Goal: Task Accomplishment & Management: Use online tool/utility

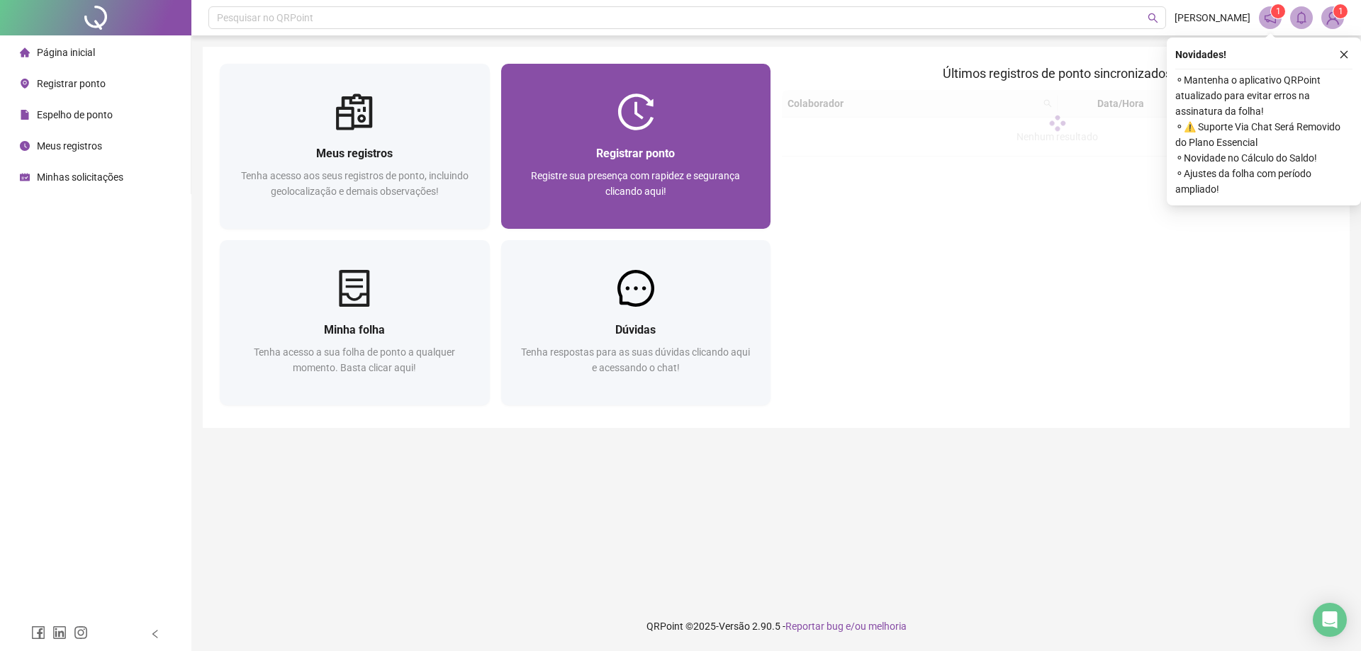
click at [648, 156] on span "Registrar ponto" at bounding box center [635, 153] width 79 height 13
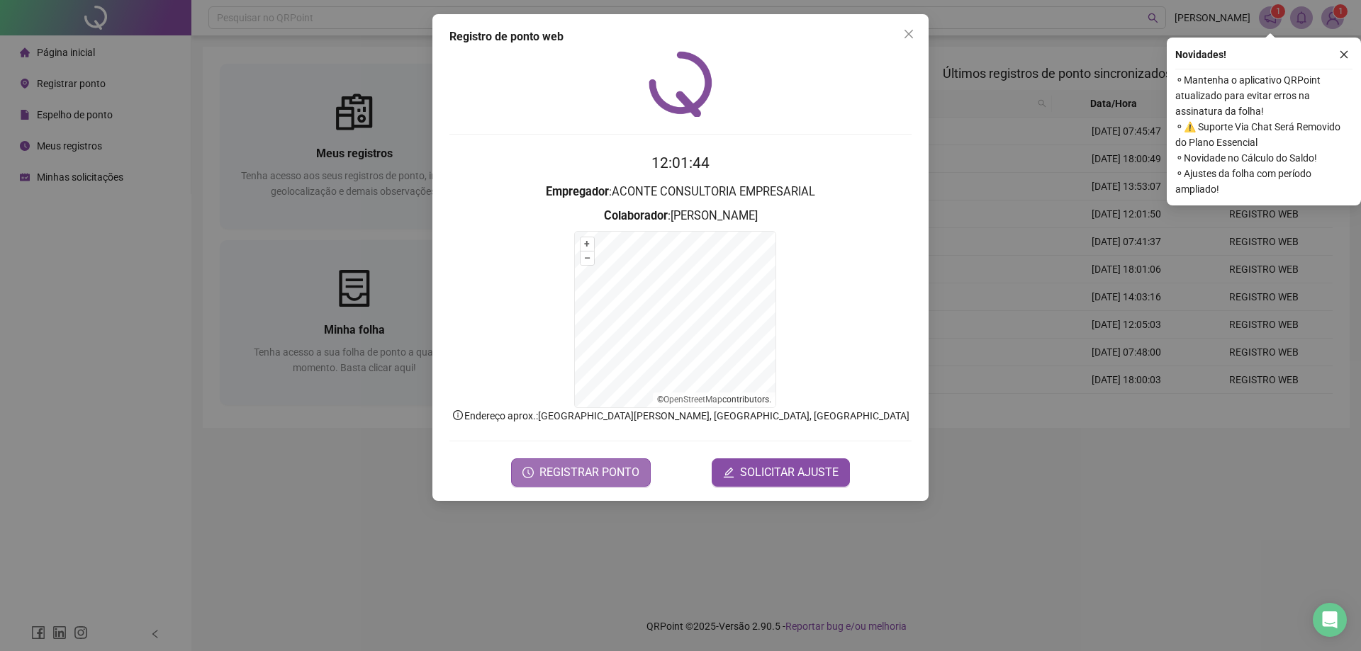
click at [598, 473] on span "REGISTRAR PONTO" at bounding box center [589, 472] width 100 height 17
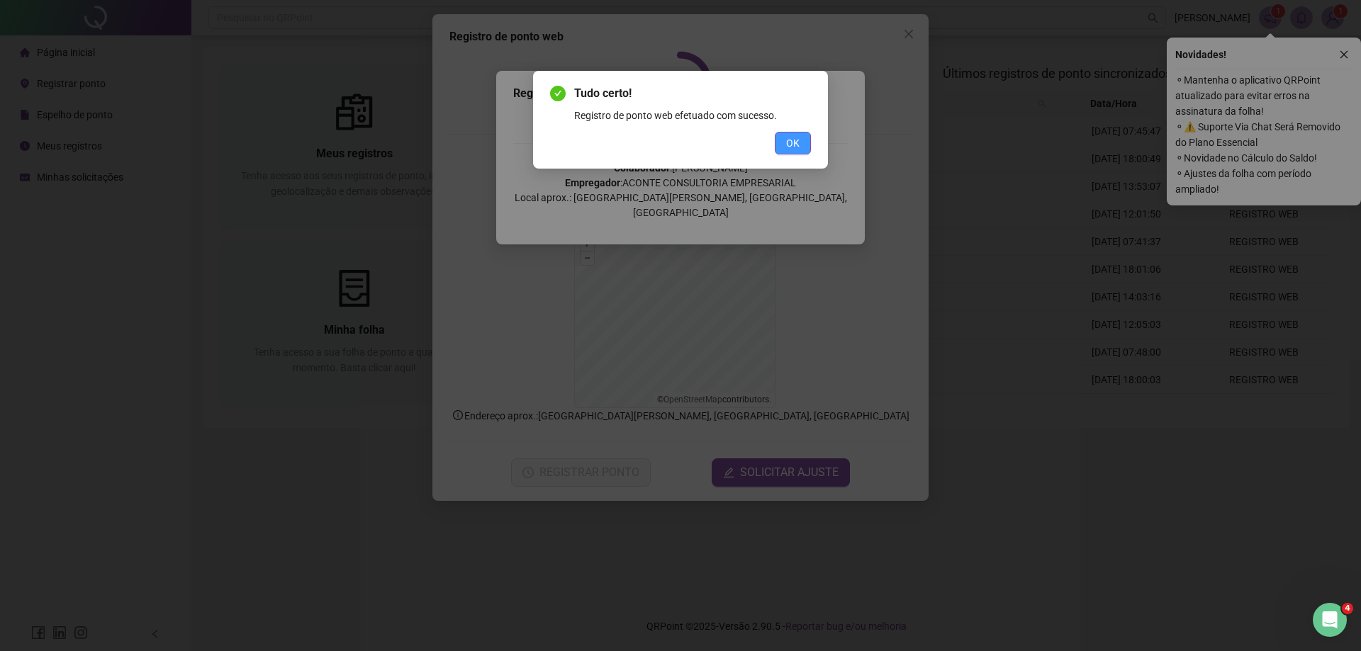
click at [794, 141] on span "OK" at bounding box center [792, 143] width 13 height 16
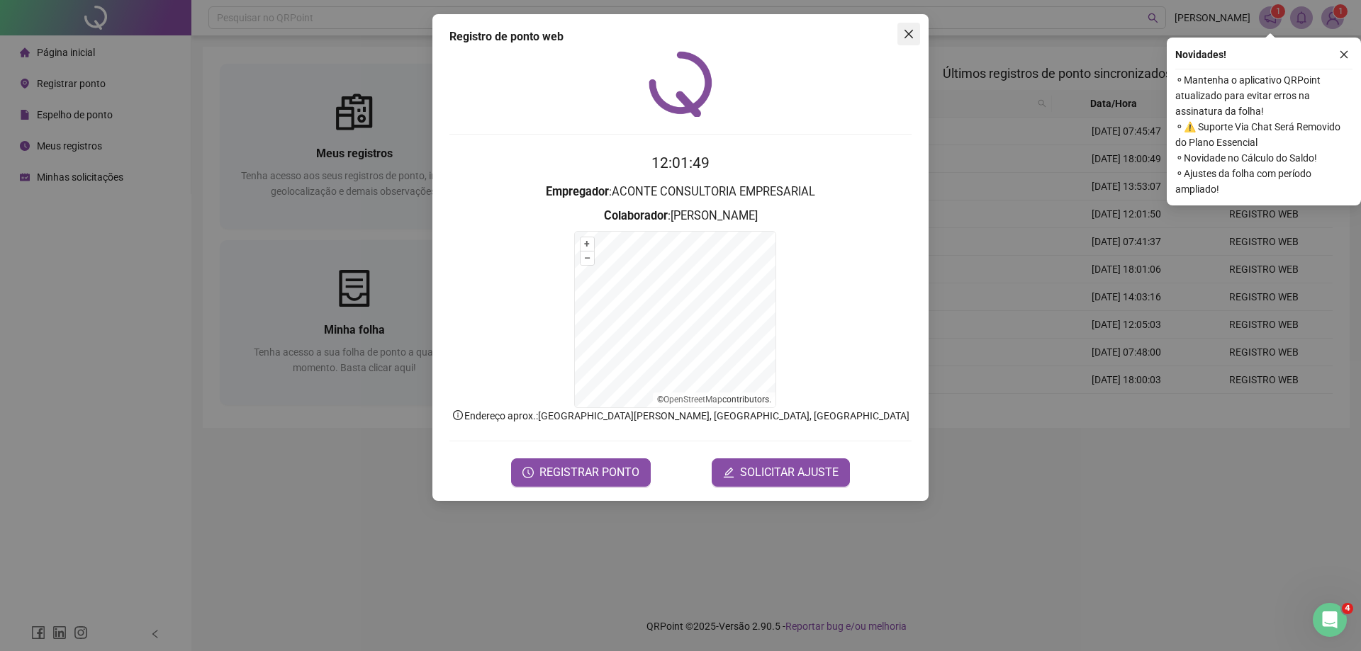
click at [907, 29] on icon "close" at bounding box center [908, 33] width 11 height 11
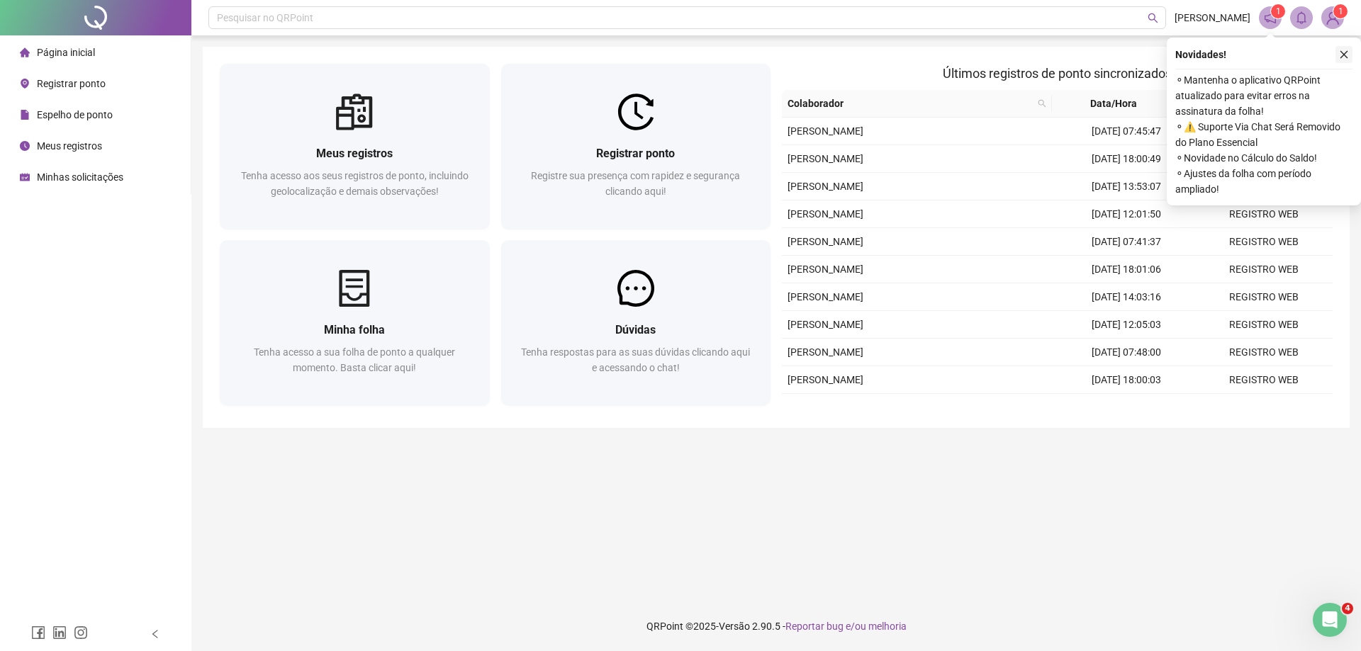
click at [1344, 57] on icon "close" at bounding box center [1344, 55] width 10 height 10
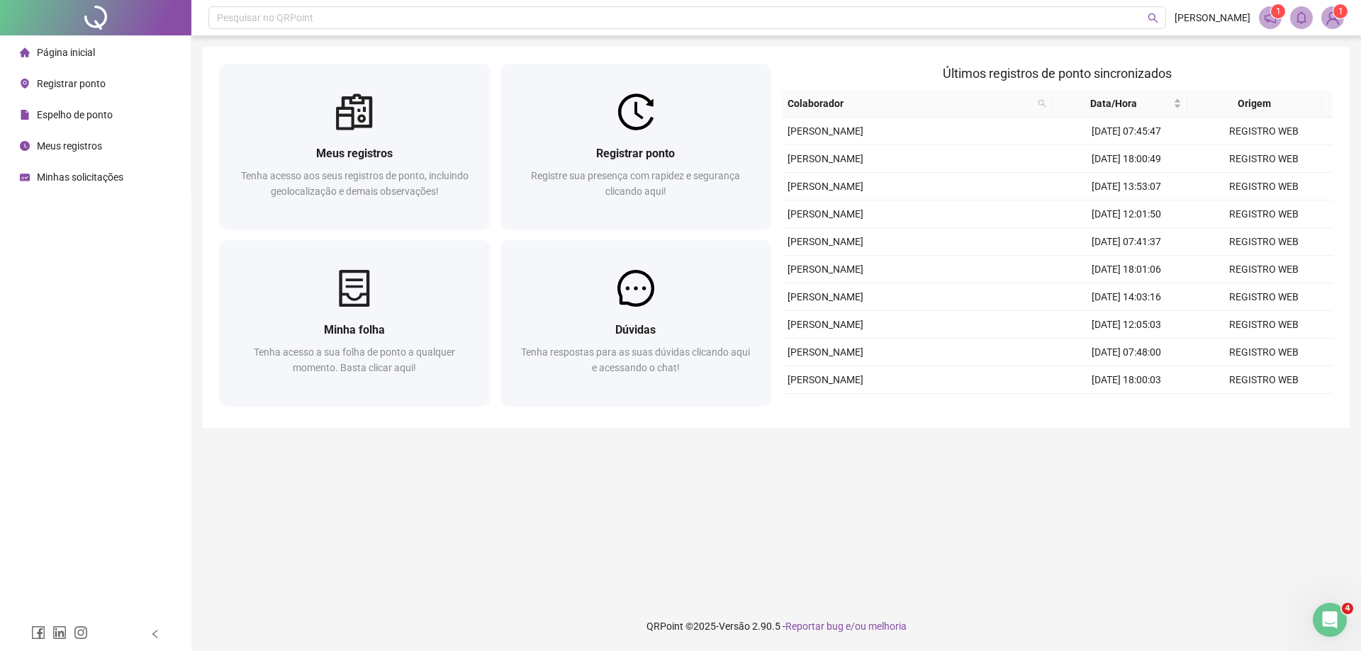
click at [1328, 18] on img at bounding box center [1332, 17] width 21 height 21
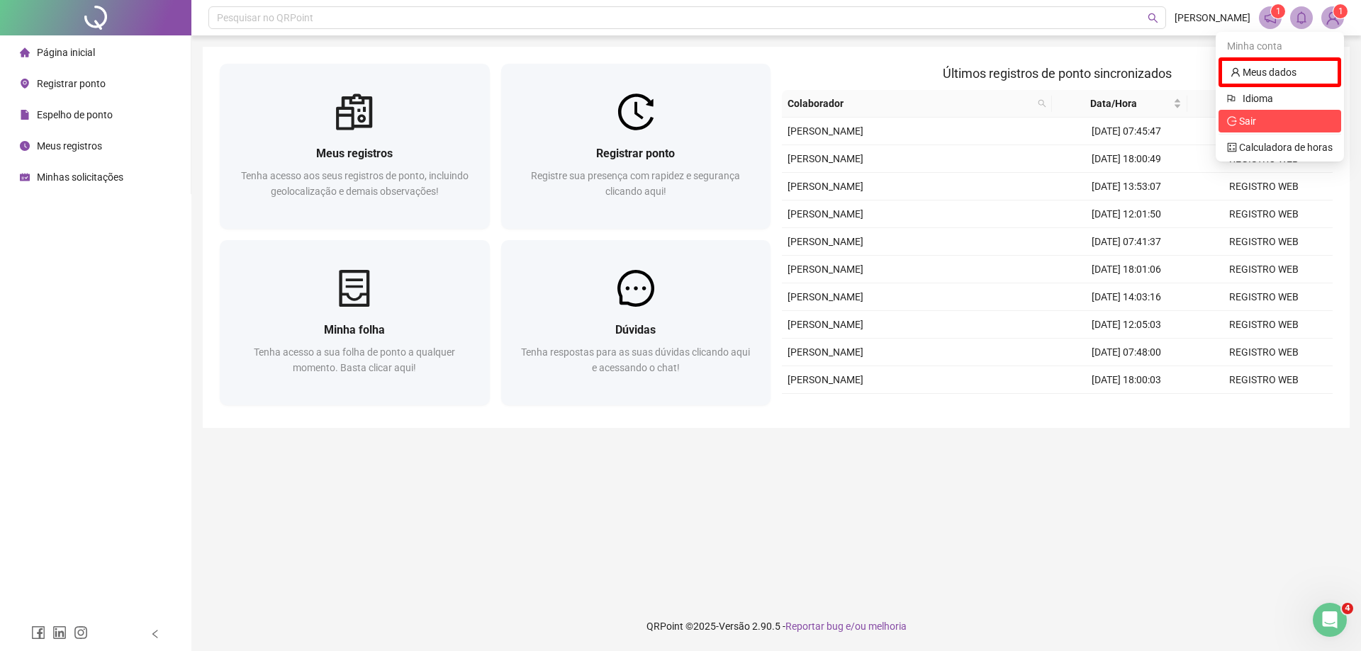
click at [1248, 125] on span "Sair" at bounding box center [1247, 121] width 17 height 11
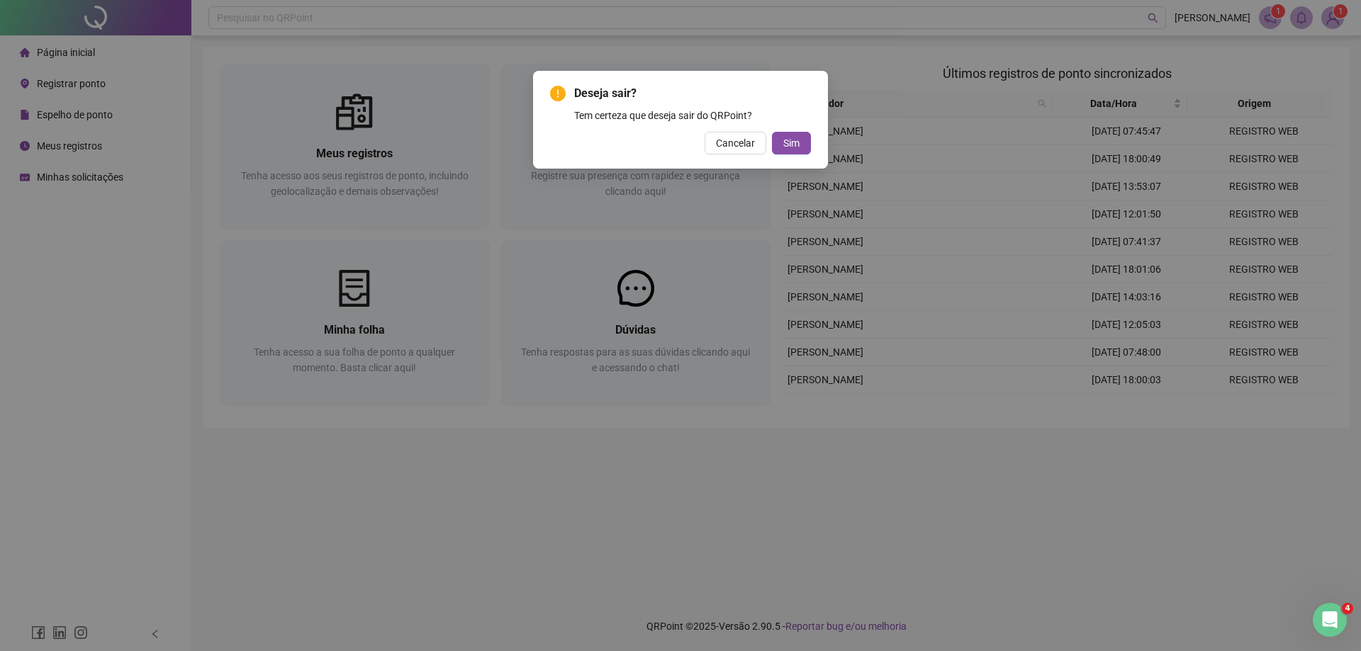
click at [818, 141] on div "Deseja sair? Tem certeza que deseja sair do QRPoint? Cancelar Sim" at bounding box center [680, 120] width 295 height 98
click at [798, 140] on span "Sim" at bounding box center [791, 143] width 16 height 16
